Goal: Task Accomplishment & Management: Manage account settings

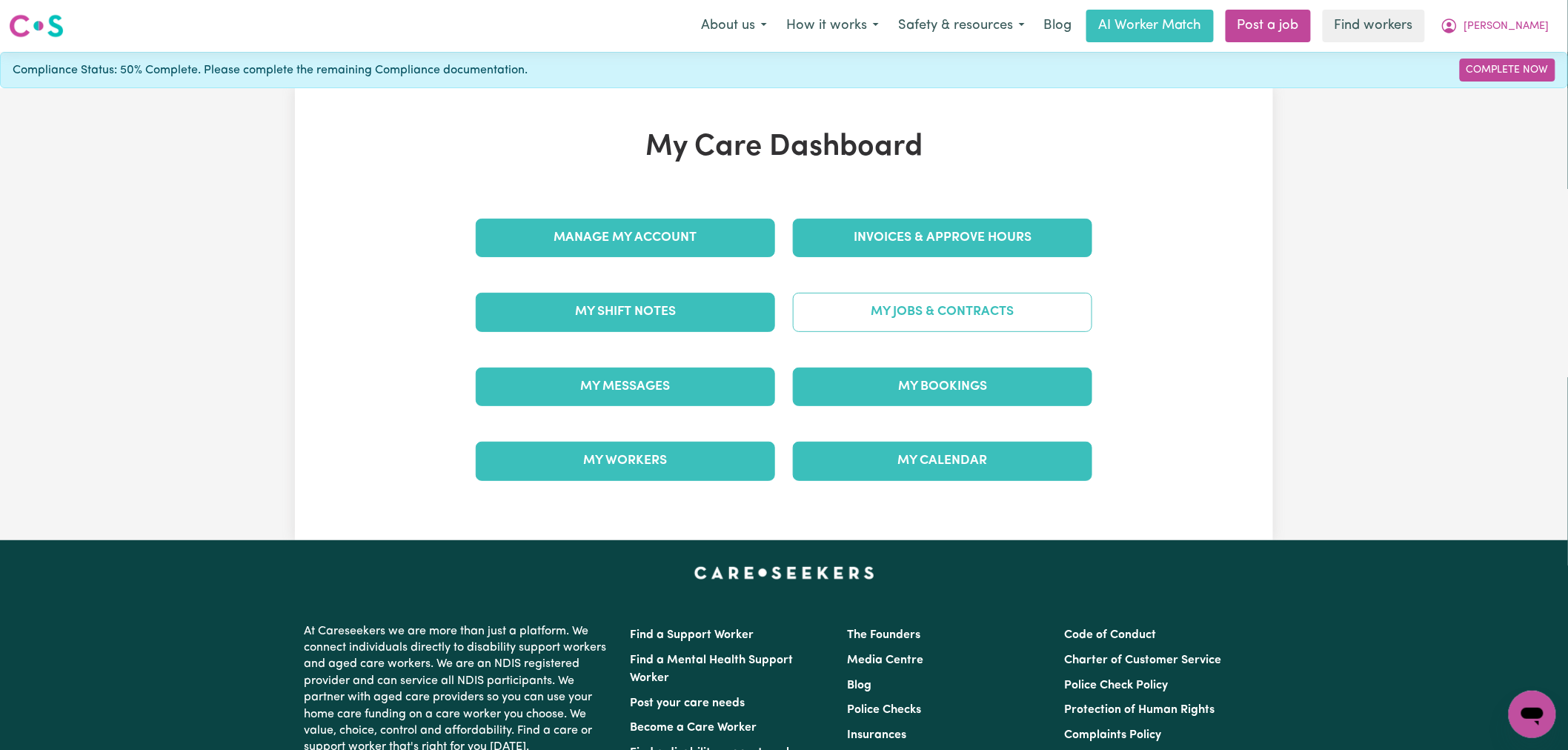
click at [894, 321] on link "My Jobs & Contracts" at bounding box center [942, 312] width 299 height 39
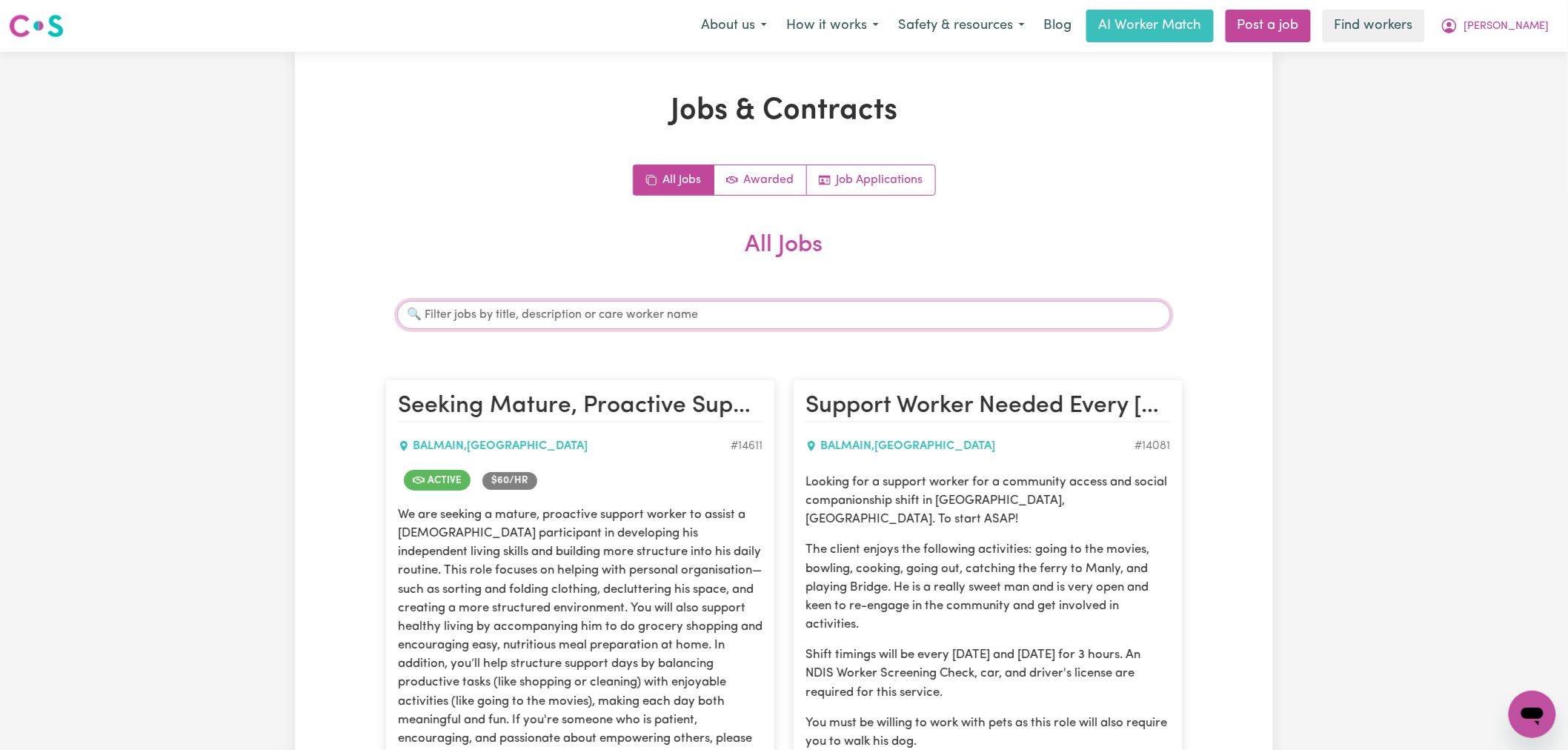
click at [596, 316] on input "Search jobs" at bounding box center [783, 315] width 773 height 28
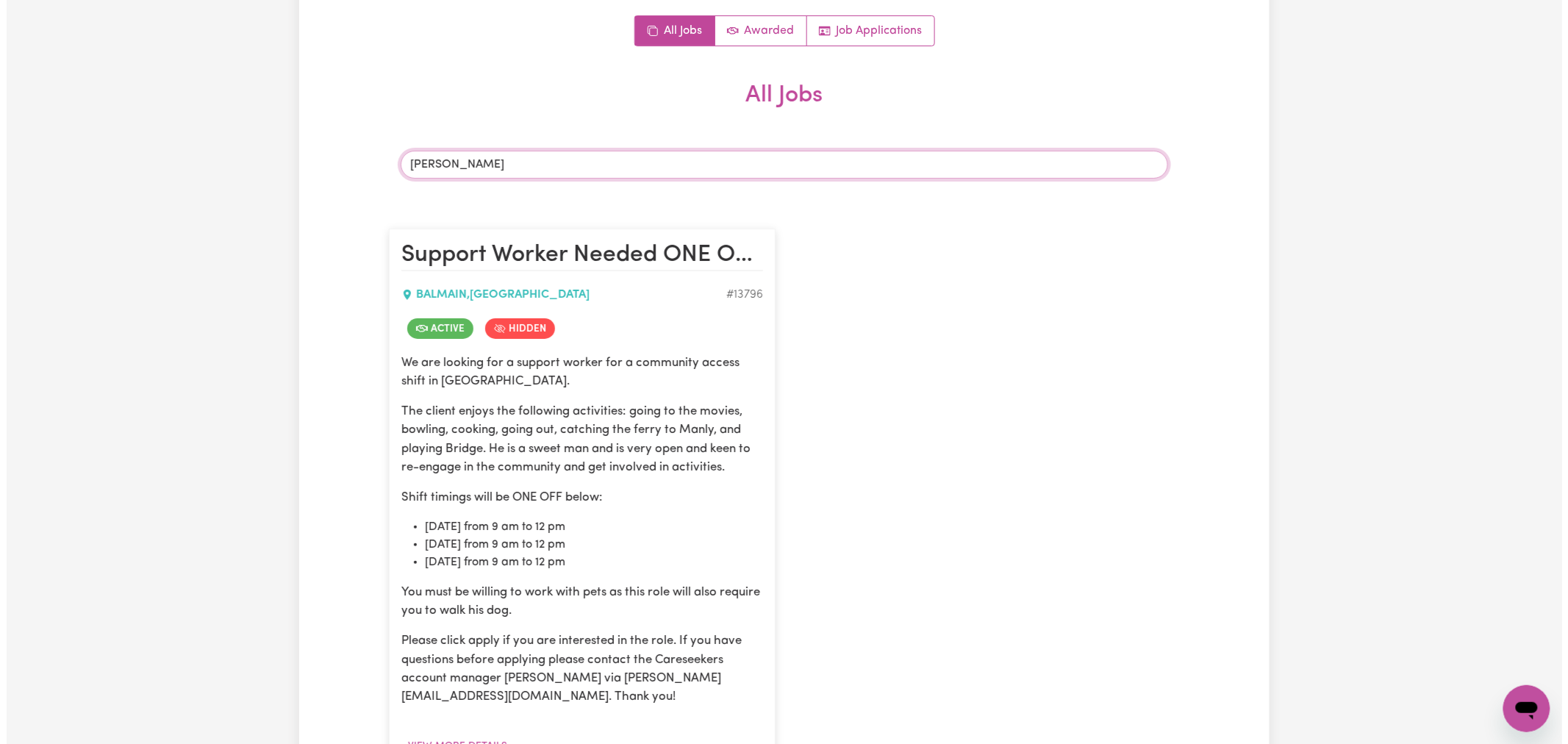
scroll to position [327, 0]
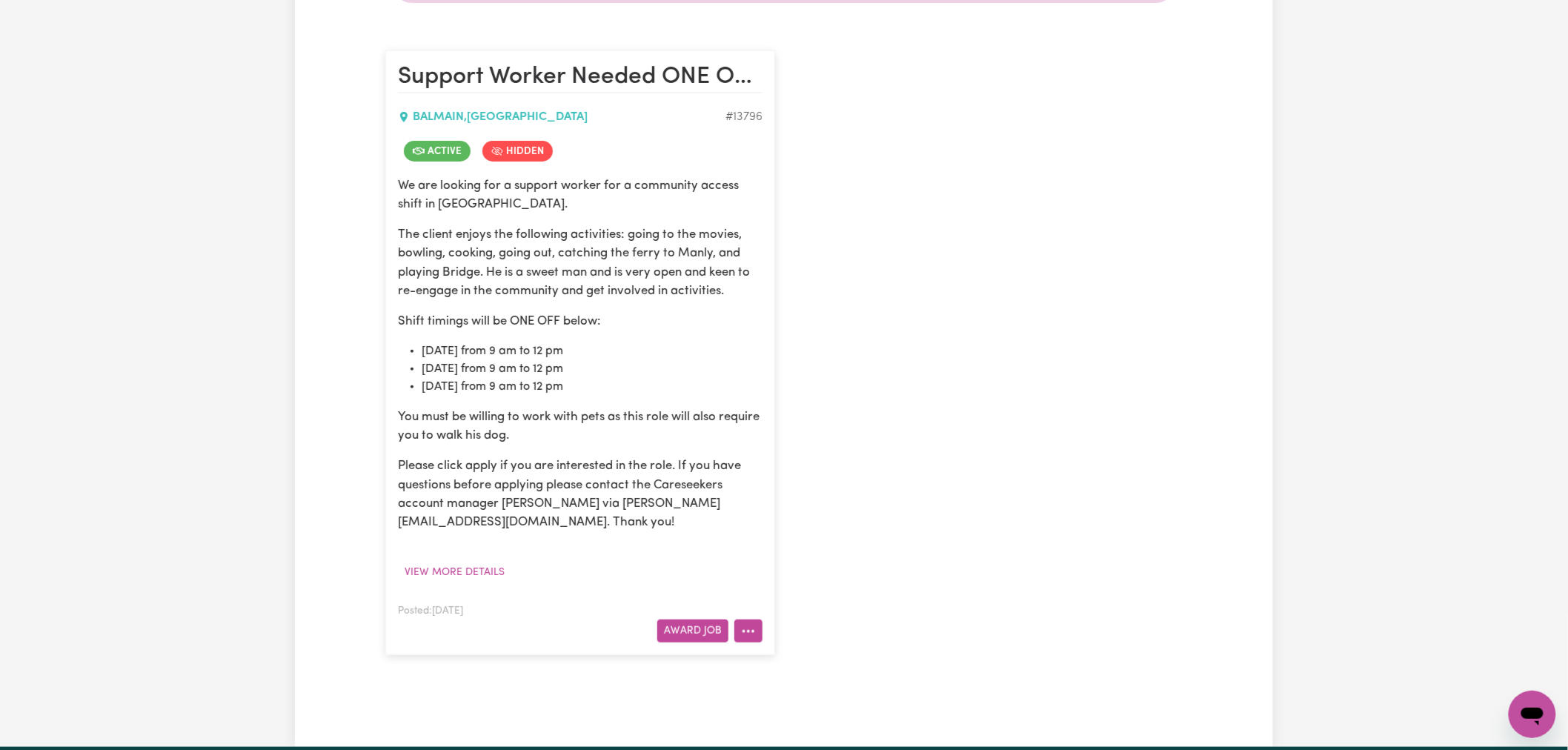
type input "[PERSON_NAME]"
click at [751, 628] on button "More options" at bounding box center [749, 631] width 28 height 23
click at [762, 451] on link "View/Edit Contract" at bounding box center [807, 449] width 144 height 30
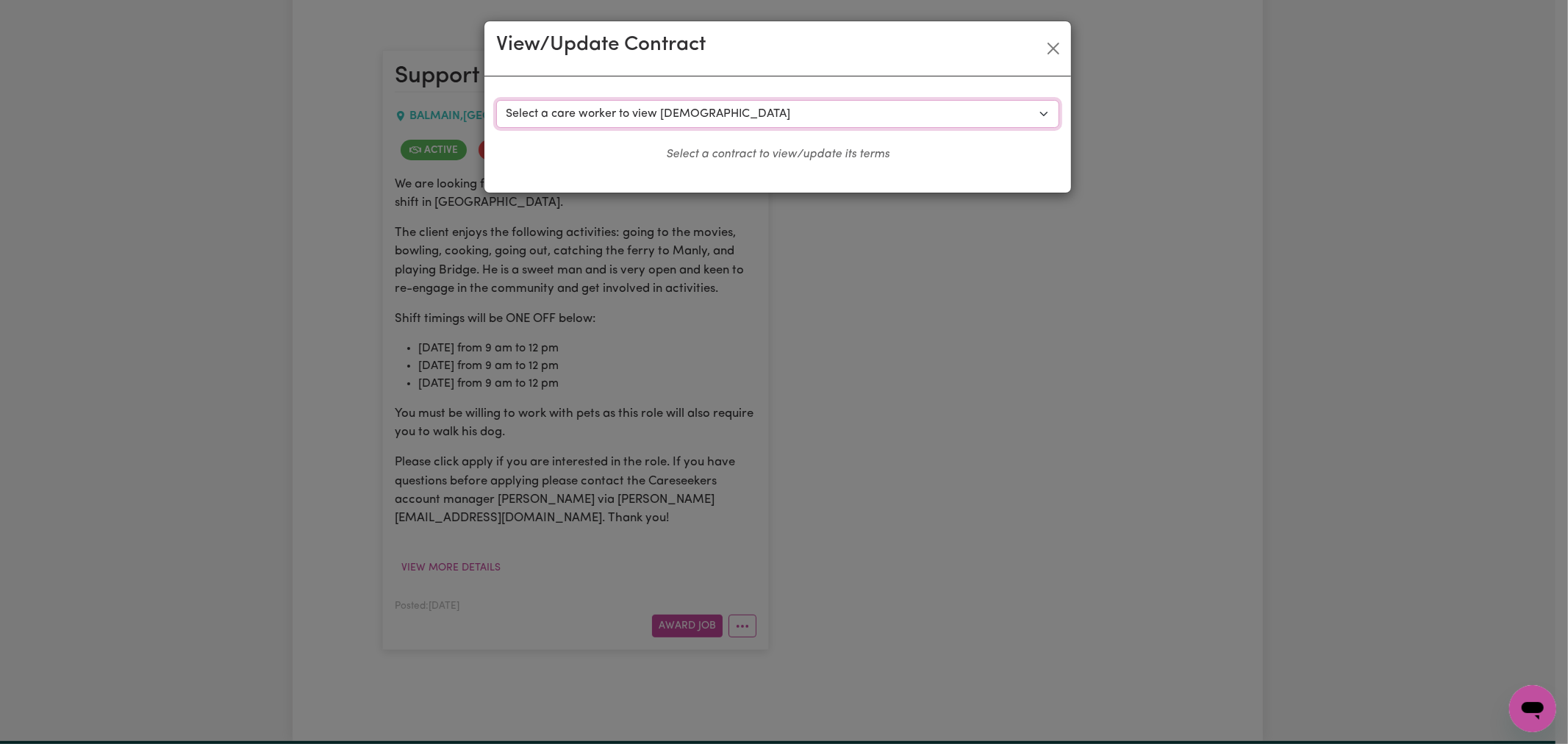
click at [643, 120] on select "Select a care worker to view [DEMOGRAPHIC_DATA] #9928 - [PERSON_NAME] (contract…" at bounding box center [777, 114] width 563 height 28
select select "9540"
click at [496, 100] on select "Select a care worker to view [DEMOGRAPHIC_DATA] #9928 - [PERSON_NAME] (contract…" at bounding box center [777, 114] width 563 height 28
select select "WEEKDAY_DAYTIME"
select select "ASSISTANCE_SELF_CARE"
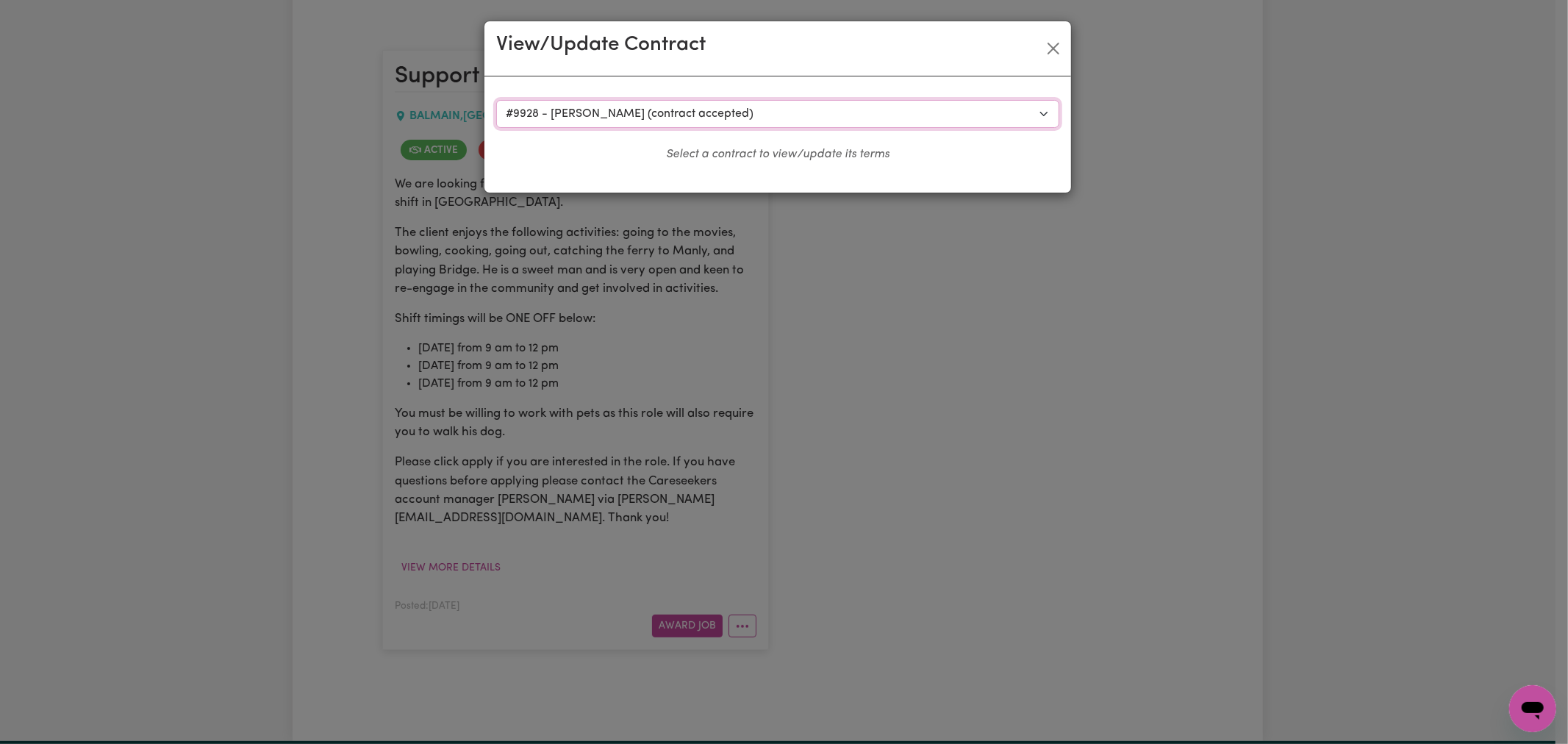
select select "ONE"
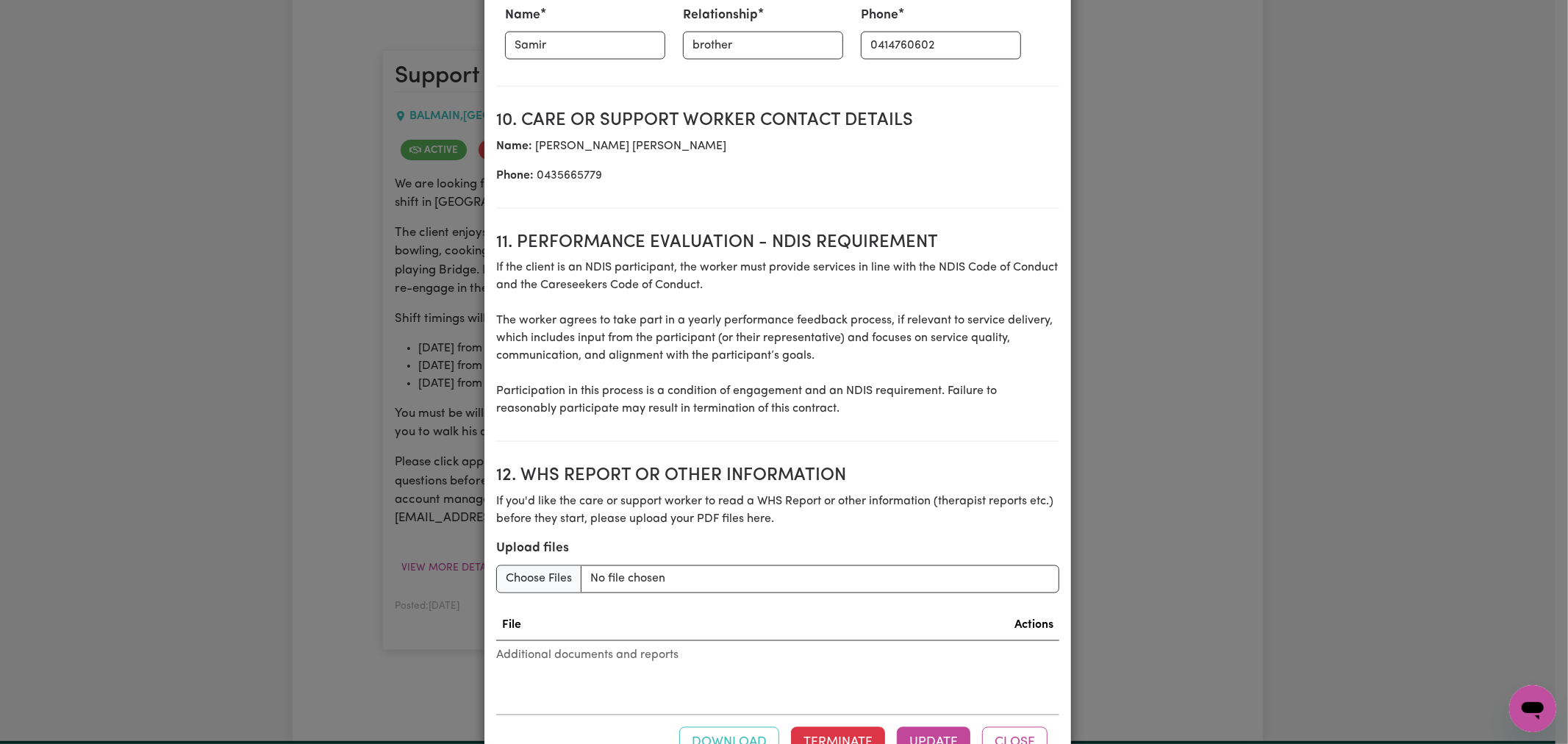
scroll to position [1870, 0]
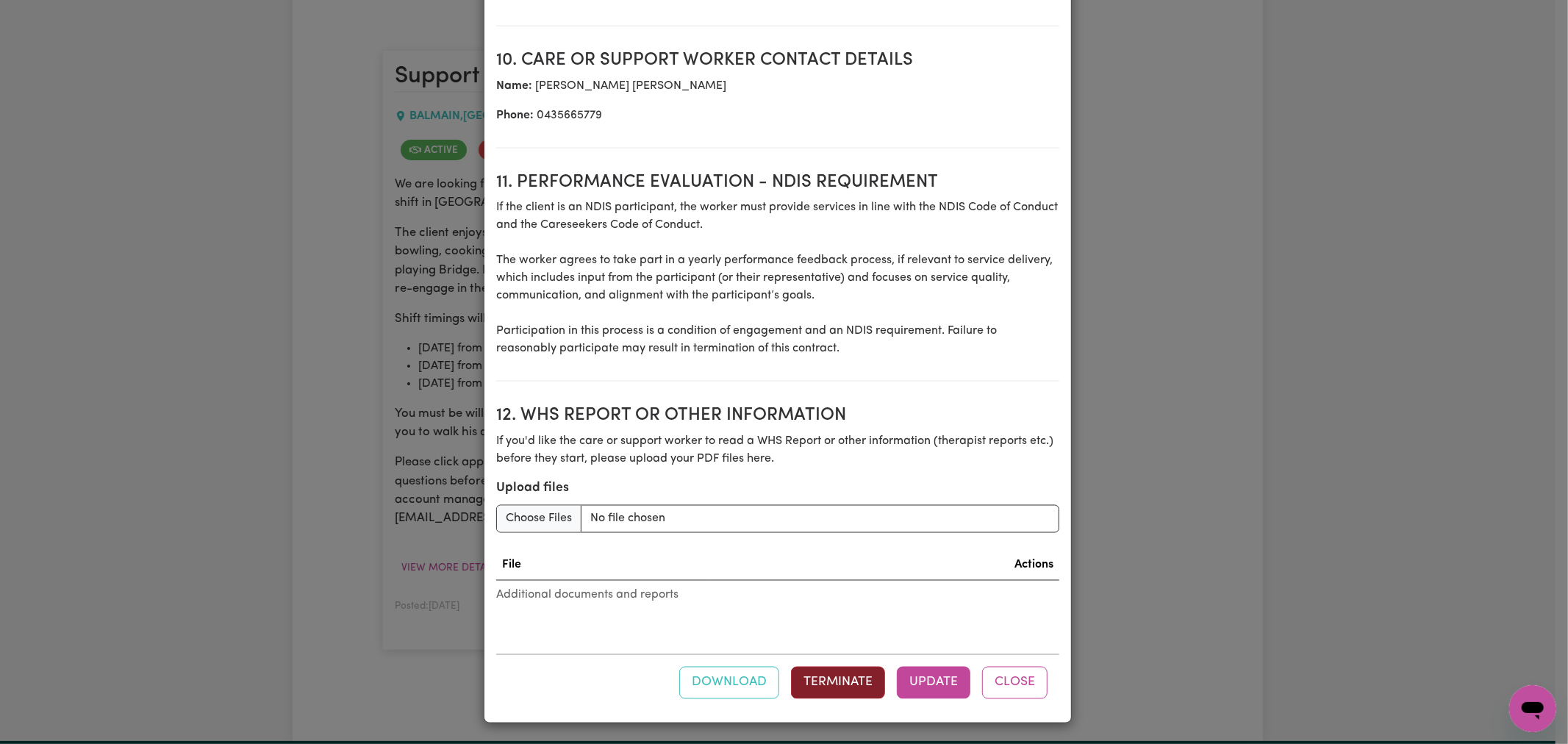
click at [838, 673] on button "Terminate" at bounding box center [838, 683] width 94 height 32
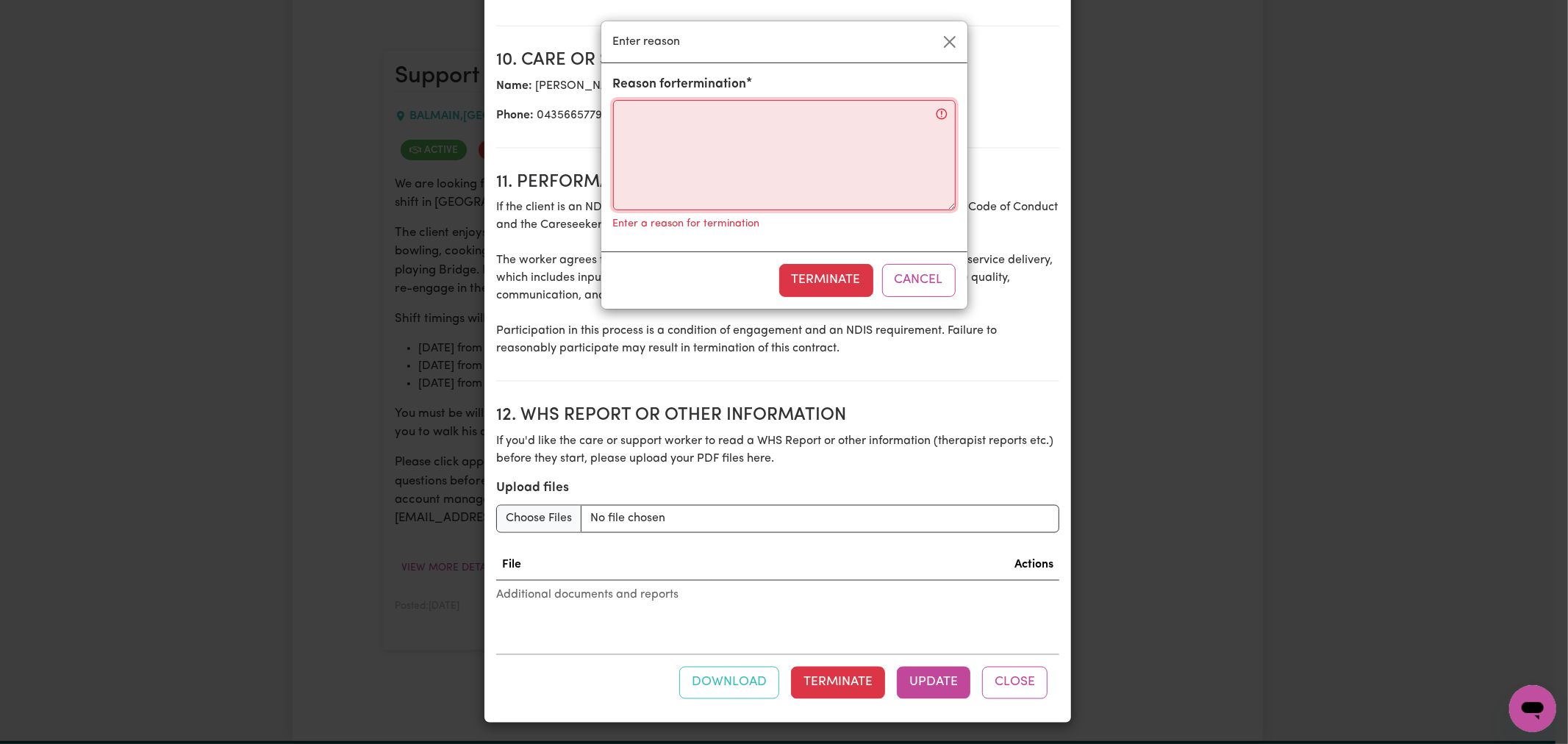
click at [730, 136] on textarea "Reason for termination" at bounding box center [784, 155] width 342 height 111
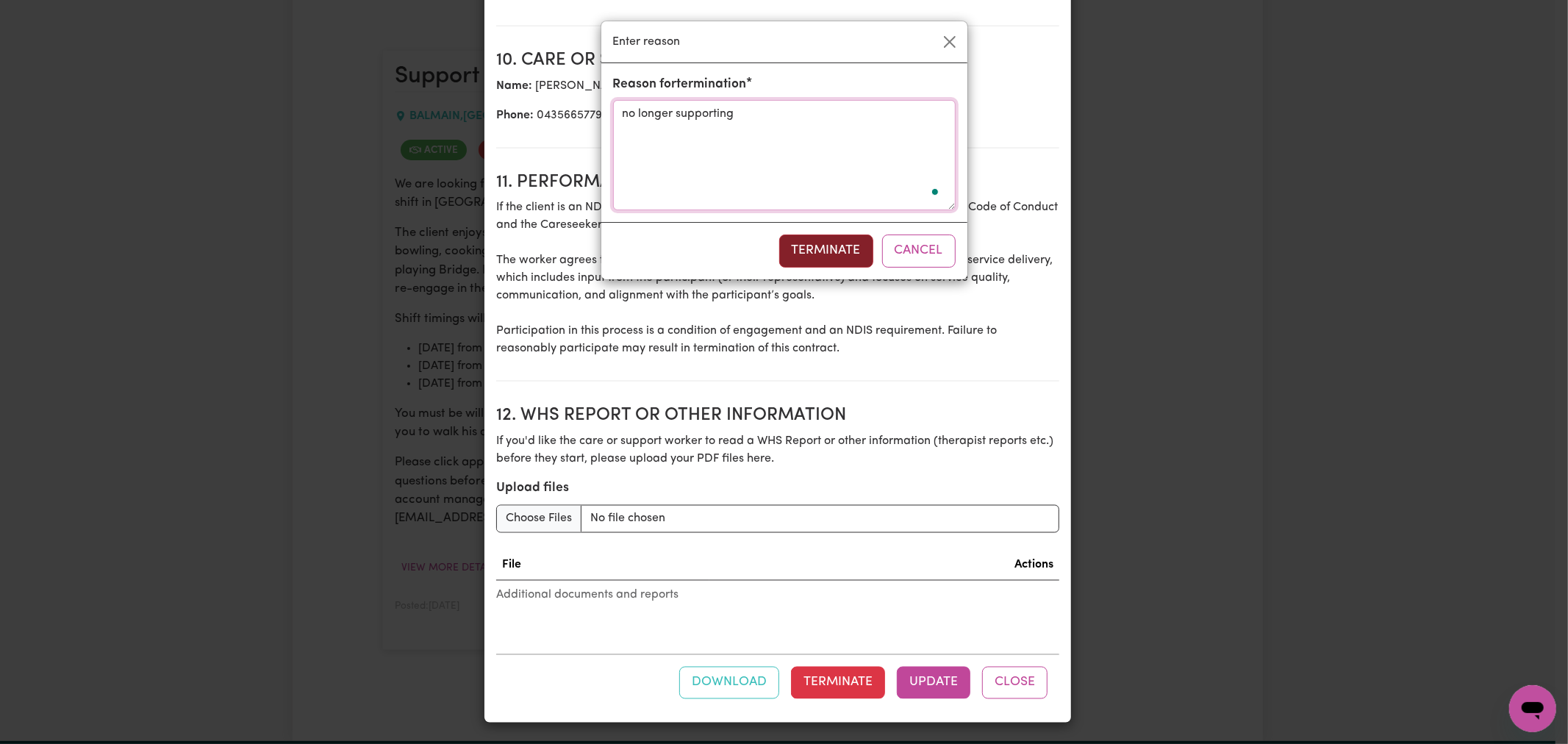
type textarea "no longer supporting"
click at [843, 247] on button "Terminate" at bounding box center [826, 250] width 94 height 32
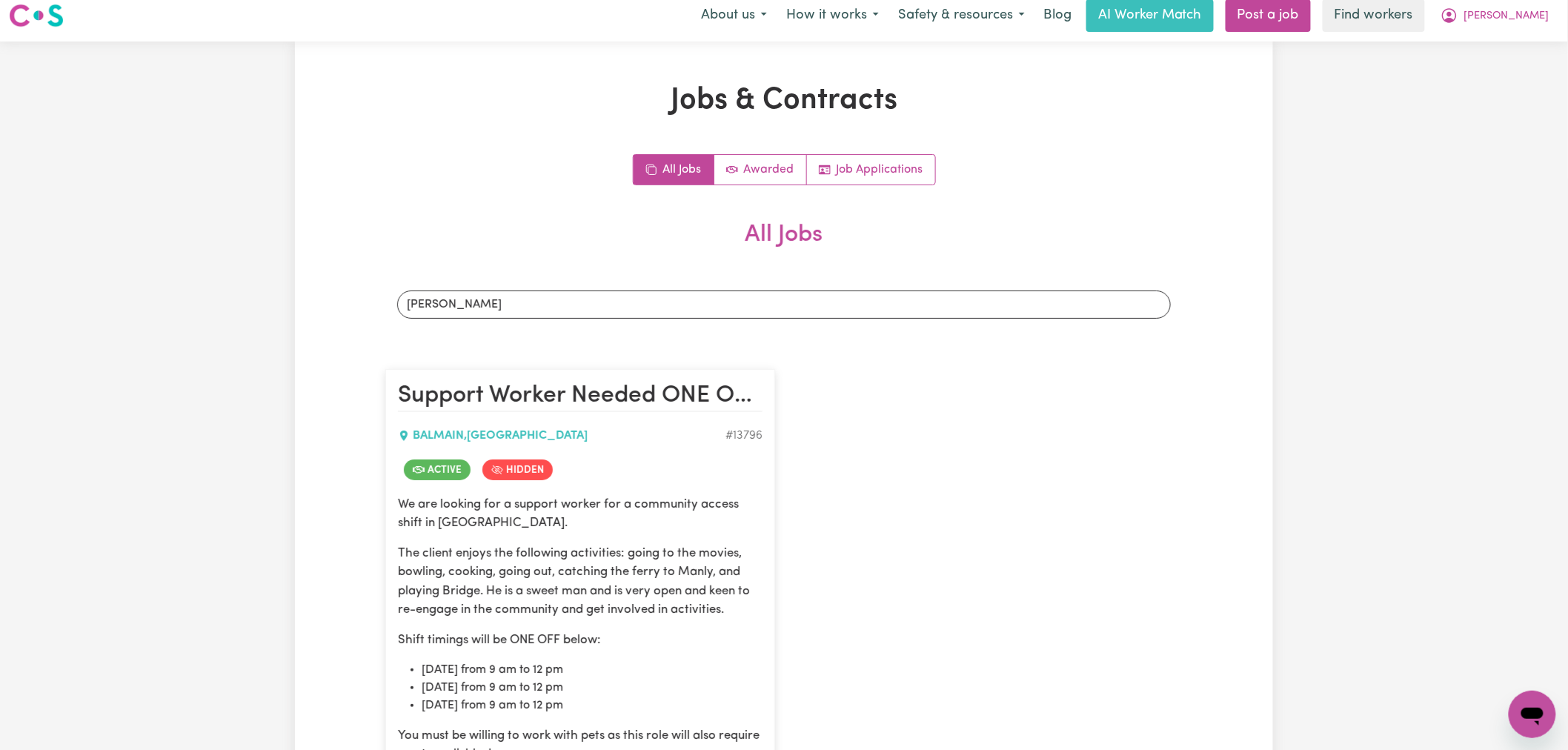
scroll to position [0, 0]
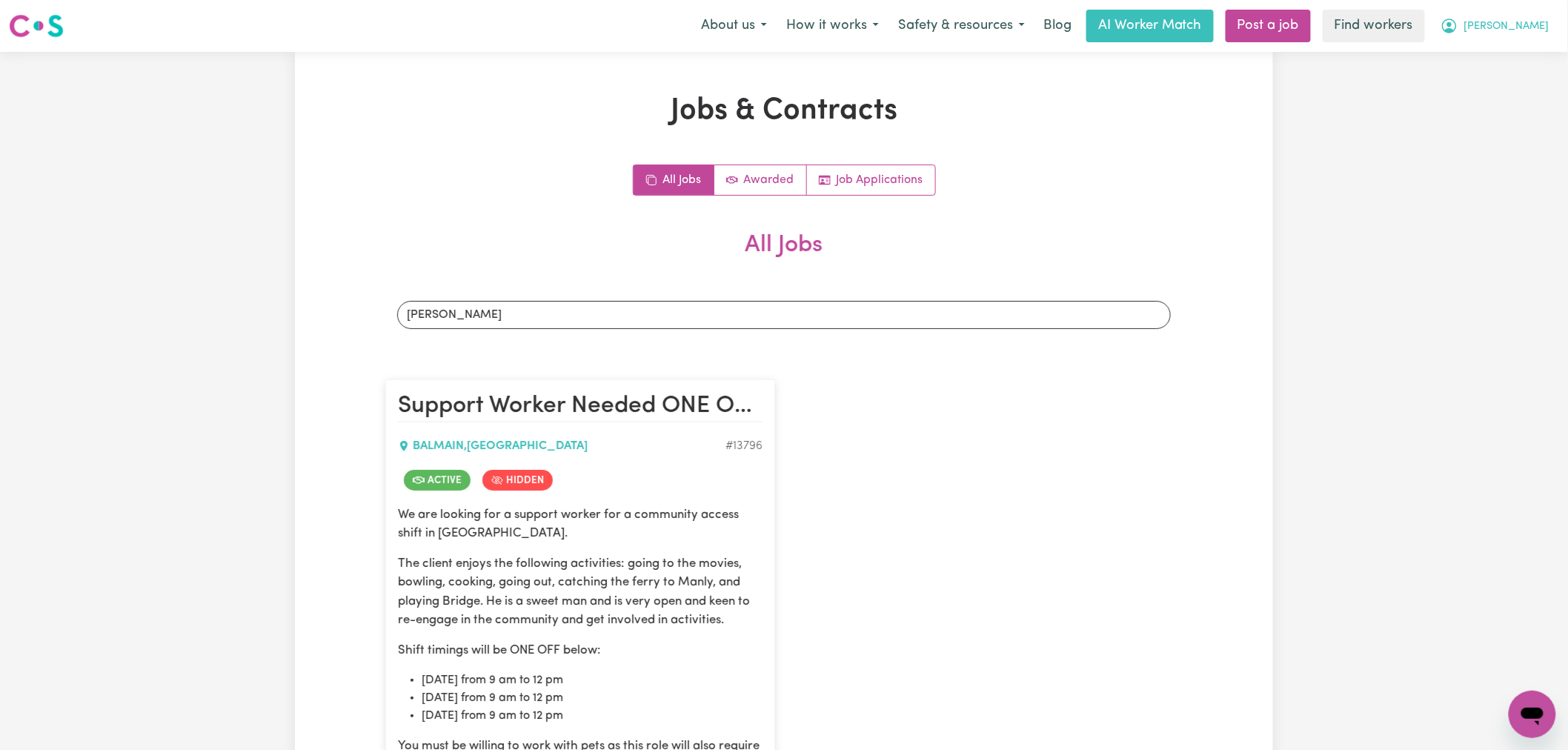
drag, startPoint x: 1531, startPoint y: 12, endPoint x: 1530, endPoint y: 34, distance: 22.0
click at [1531, 12] on button "[PERSON_NAME]" at bounding box center [1495, 25] width 128 height 31
click at [1509, 90] on link "Logout" at bounding box center [1500, 85] width 117 height 28
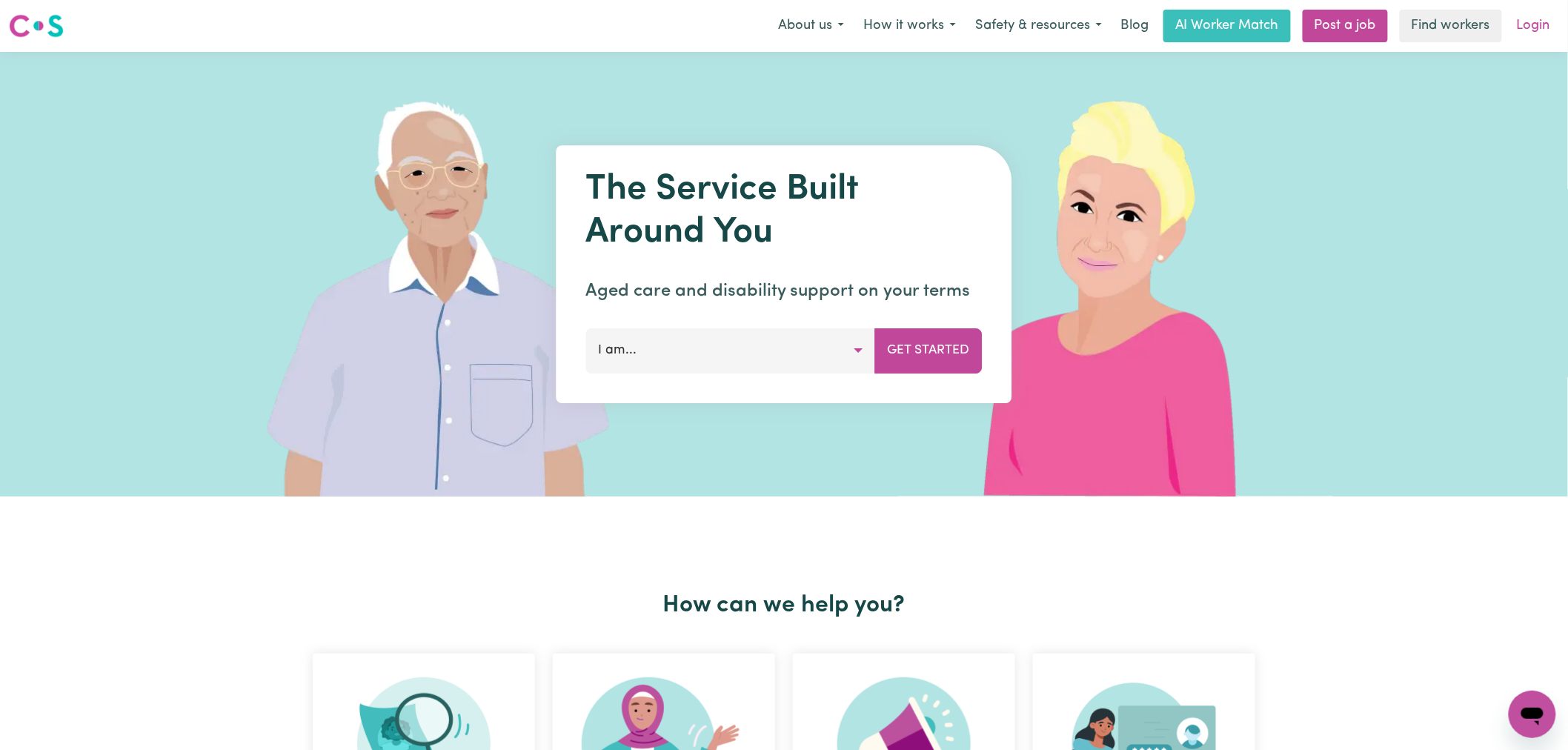
click at [1538, 16] on link "Login" at bounding box center [1534, 25] width 51 height 32
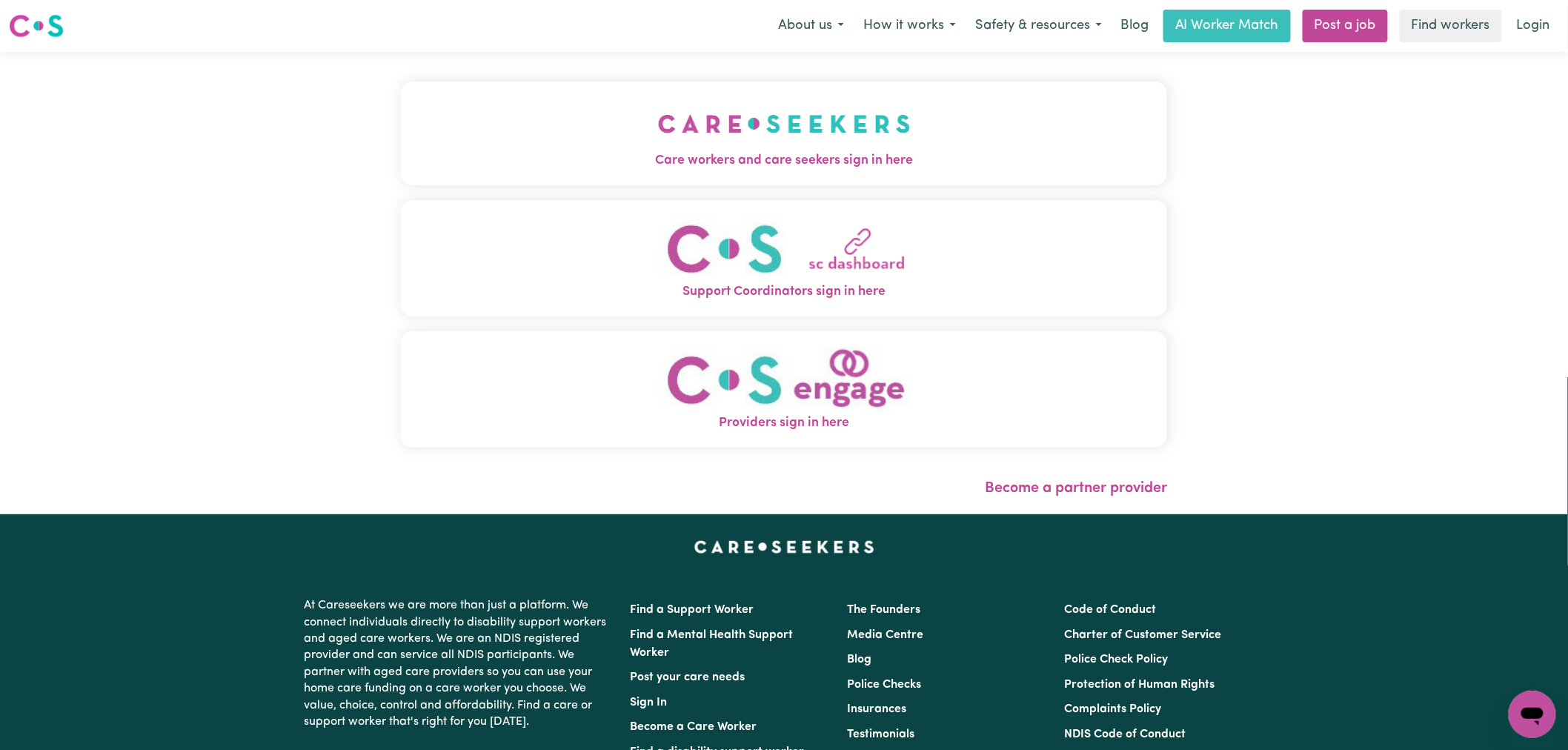
click at [401, 144] on button "Care workers and care seekers sign in here" at bounding box center [784, 133] width 766 height 104
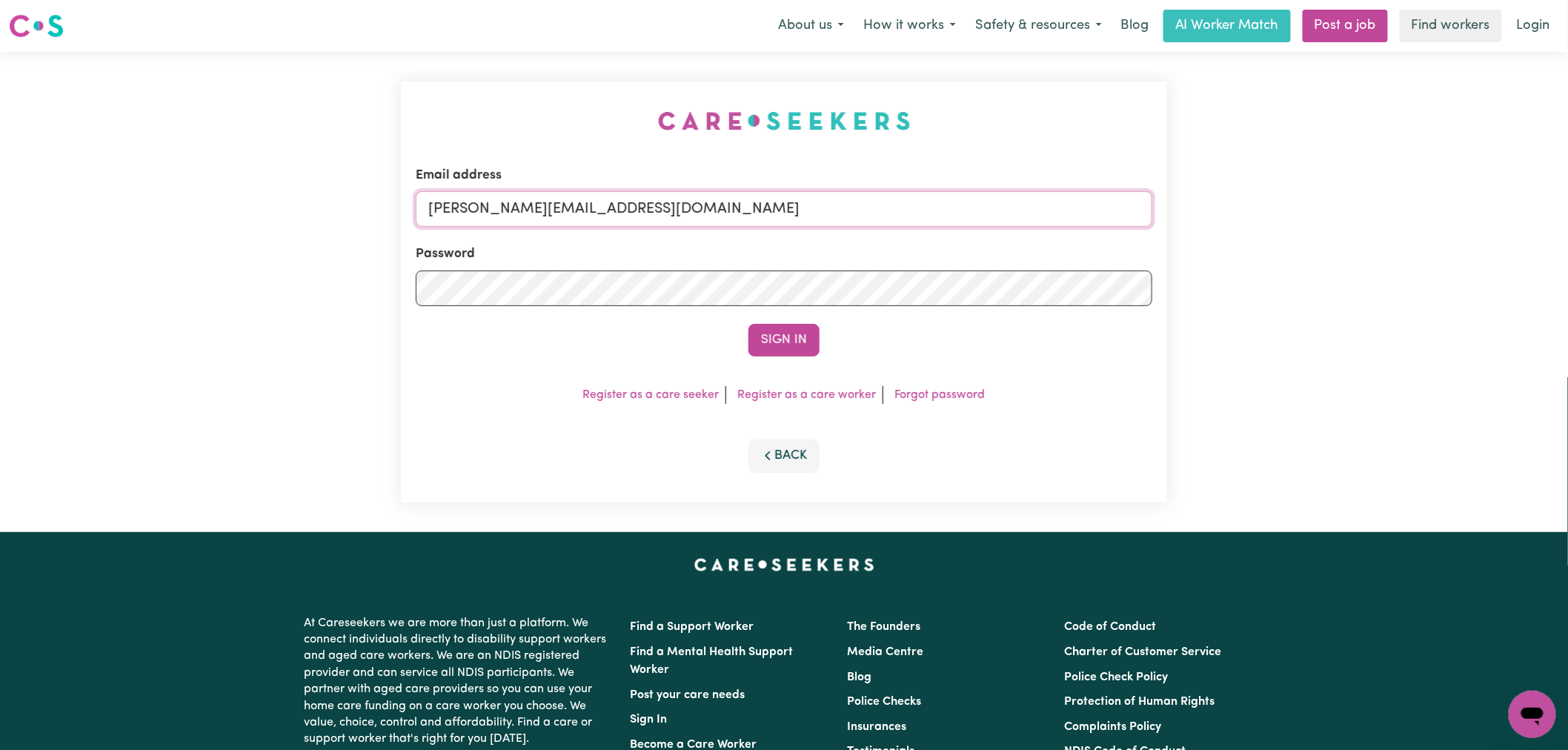
click at [689, 220] on input "[PERSON_NAME][EMAIL_ADDRESS][DOMAIN_NAME]" at bounding box center [784, 209] width 737 height 36
click at [597, 206] on input "[EMAIL_ADDRESS][DOMAIN_NAME]" at bounding box center [784, 209] width 737 height 36
type input "[PERSON_NAME][EMAIL_ADDRESS][DOMAIN_NAME]"
click at [806, 347] on button "Sign In" at bounding box center [784, 340] width 71 height 32
